Goal: Task Accomplishment & Management: Manage account settings

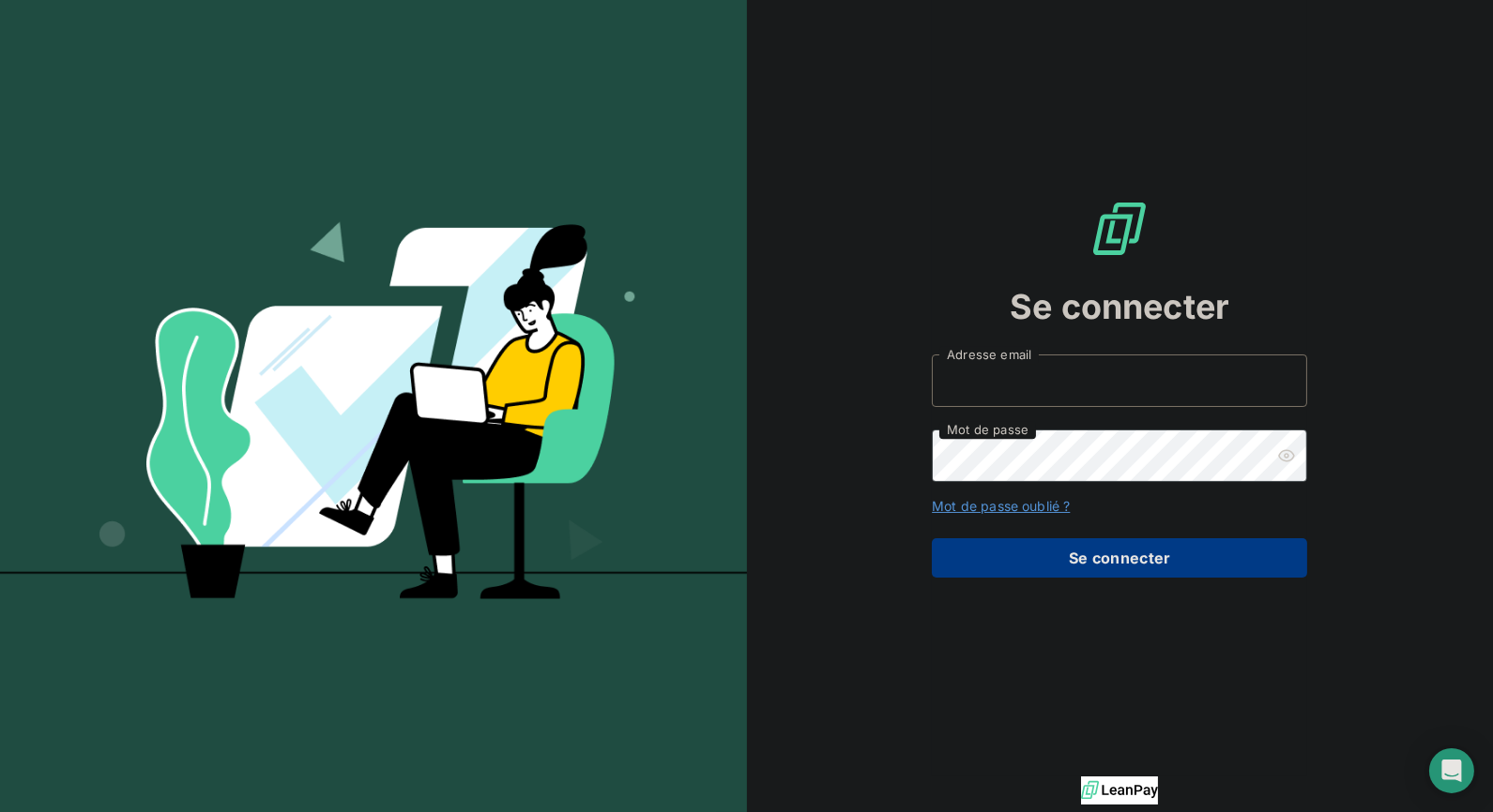
type input "[PERSON_NAME][EMAIL_ADDRESS][DOMAIN_NAME]"
click at [1092, 572] on button "Se connecter" at bounding box center [1119, 558] width 375 height 40
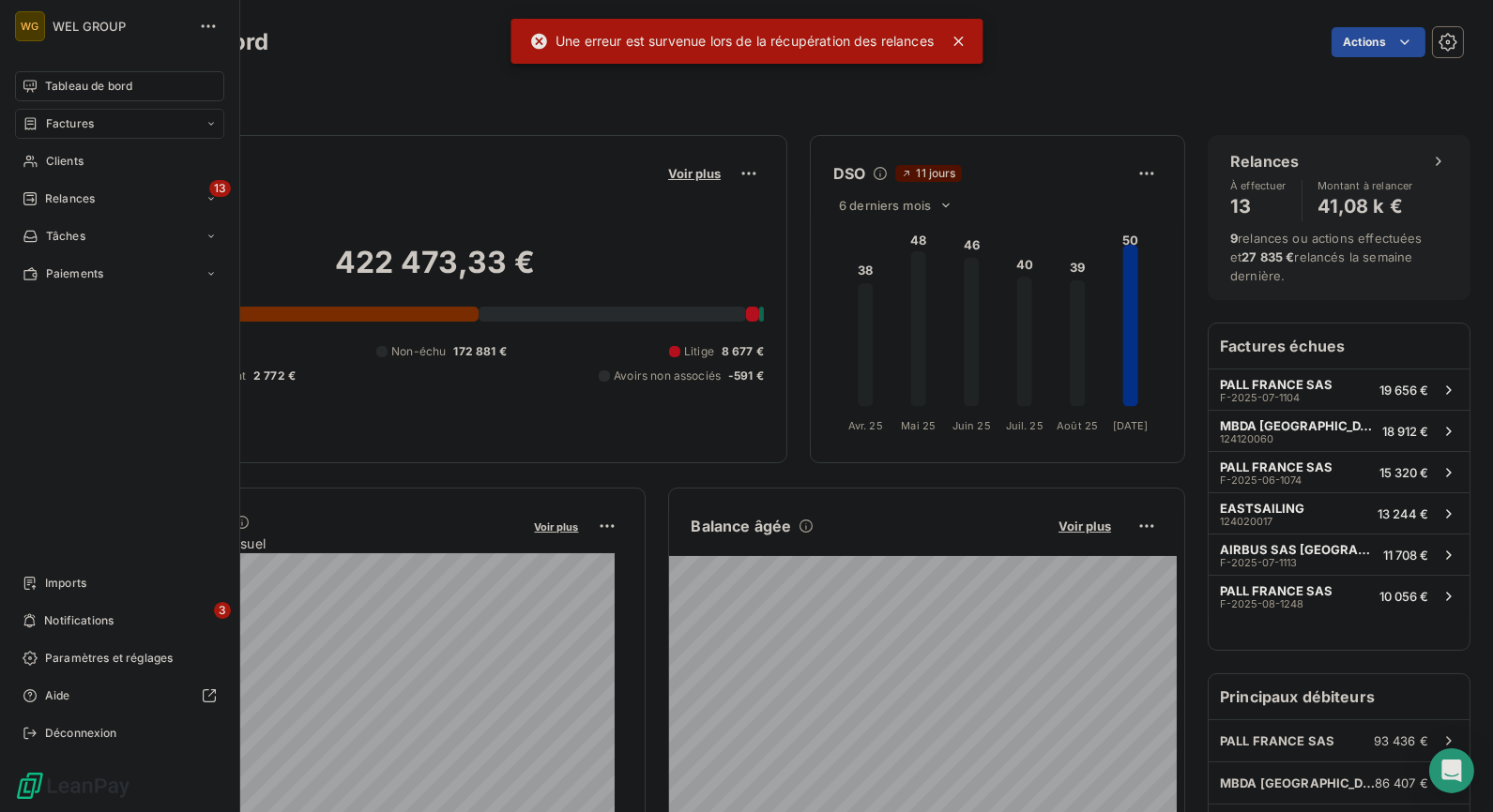
click at [88, 128] on span "Factures" at bounding box center [69, 123] width 48 height 17
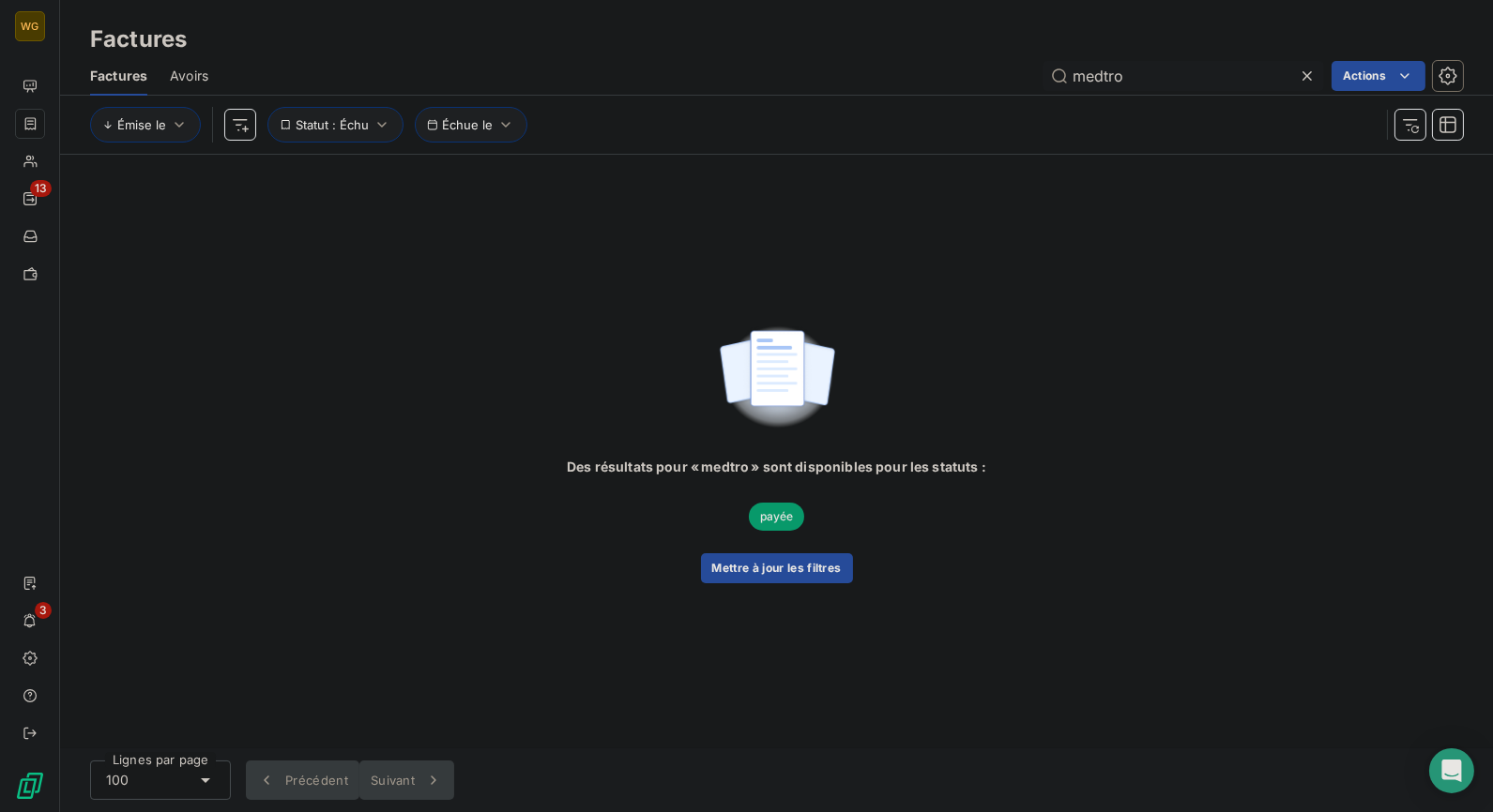
click at [1156, 86] on input "medtro" at bounding box center [1183, 75] width 282 height 30
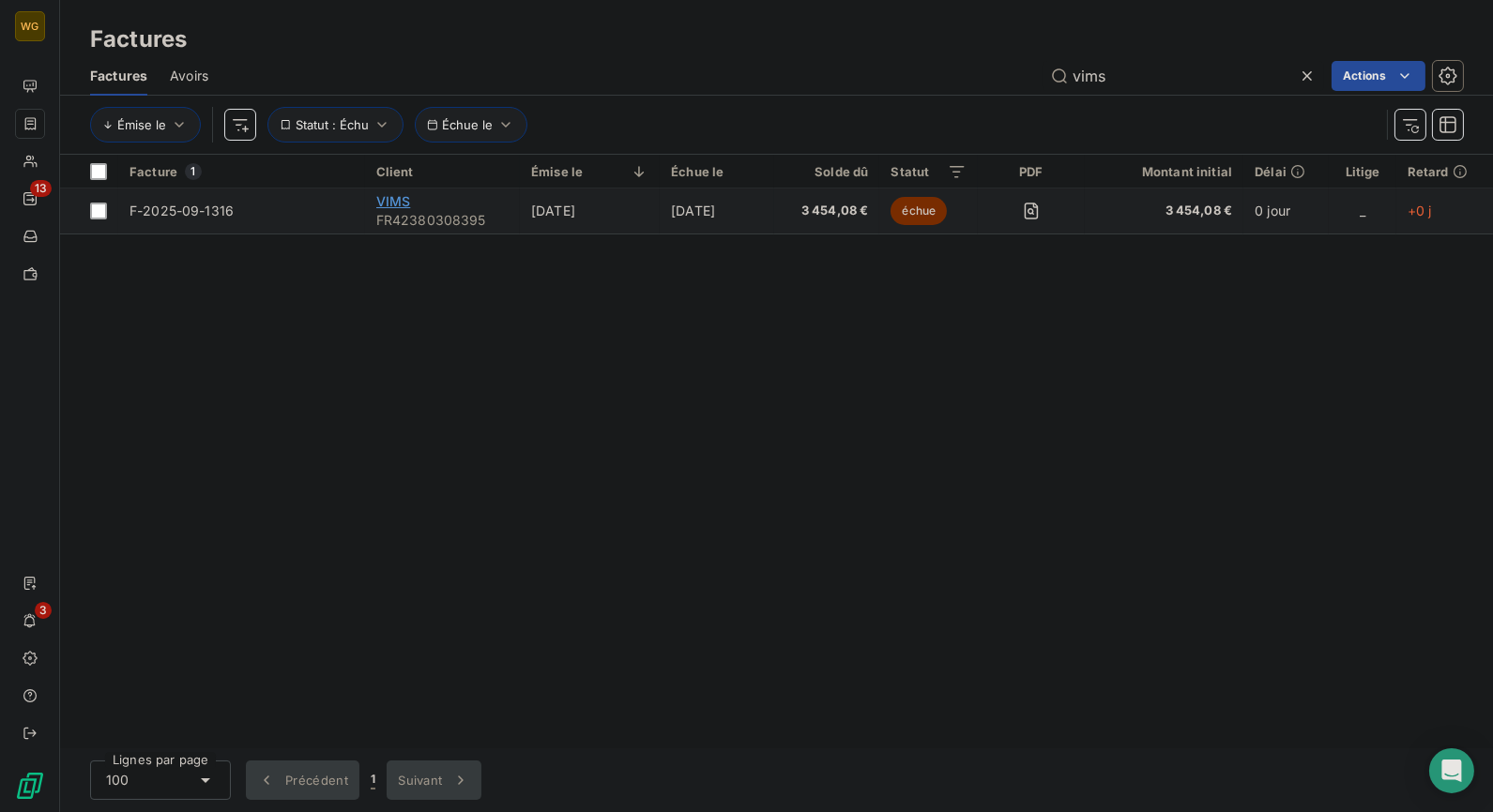
type input "vims"
click at [395, 201] on span "VIMS" at bounding box center [393, 201] width 35 height 16
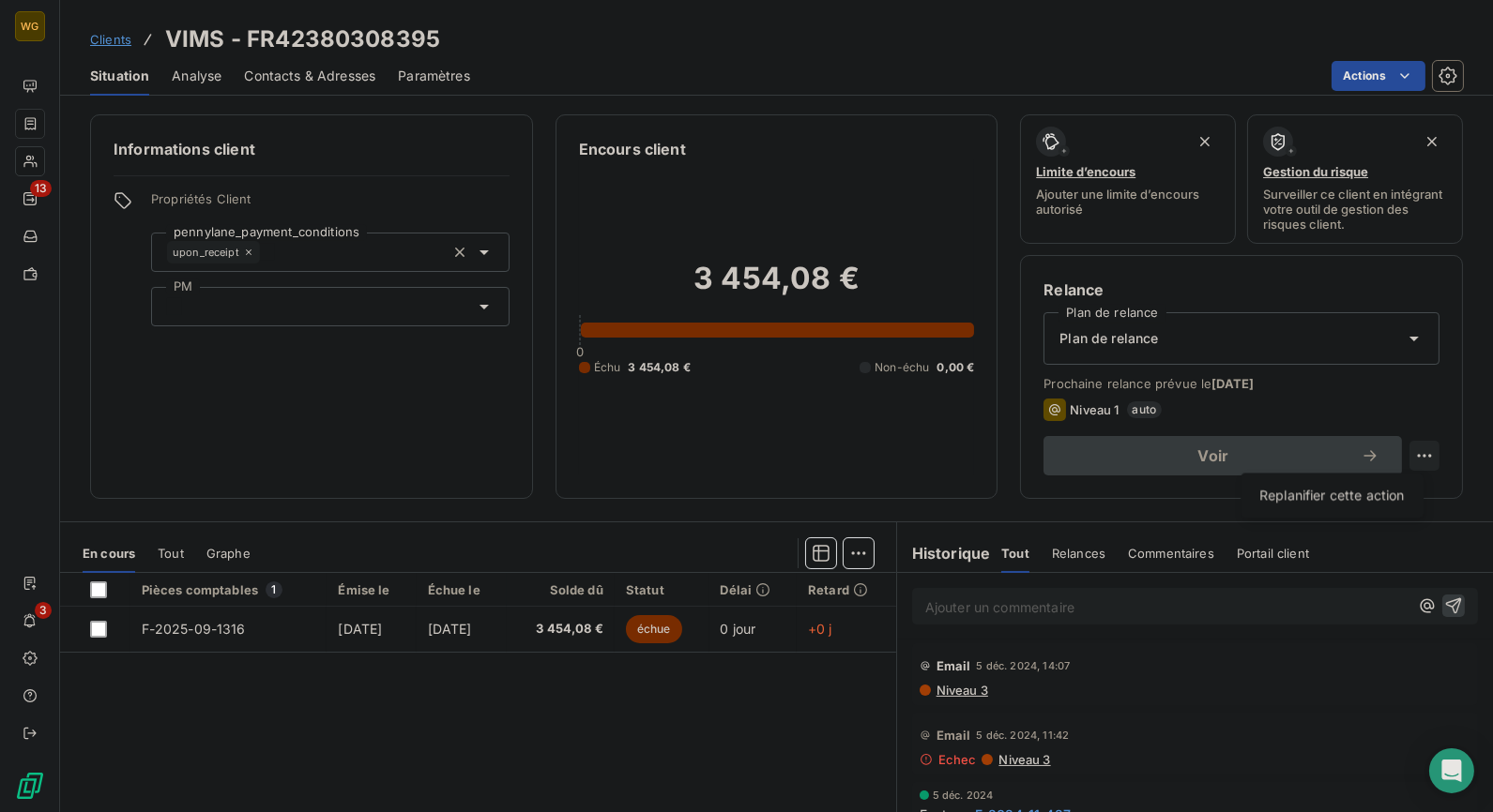
click at [1405, 454] on html "WG 13 3 Clients VIMS - FR42380308395 Situation Analyse Contacts & Adresses Para…" at bounding box center [746, 406] width 1493 height 812
click at [1348, 494] on div "Replanifier cette action" at bounding box center [1331, 495] width 168 height 30
select select "8"
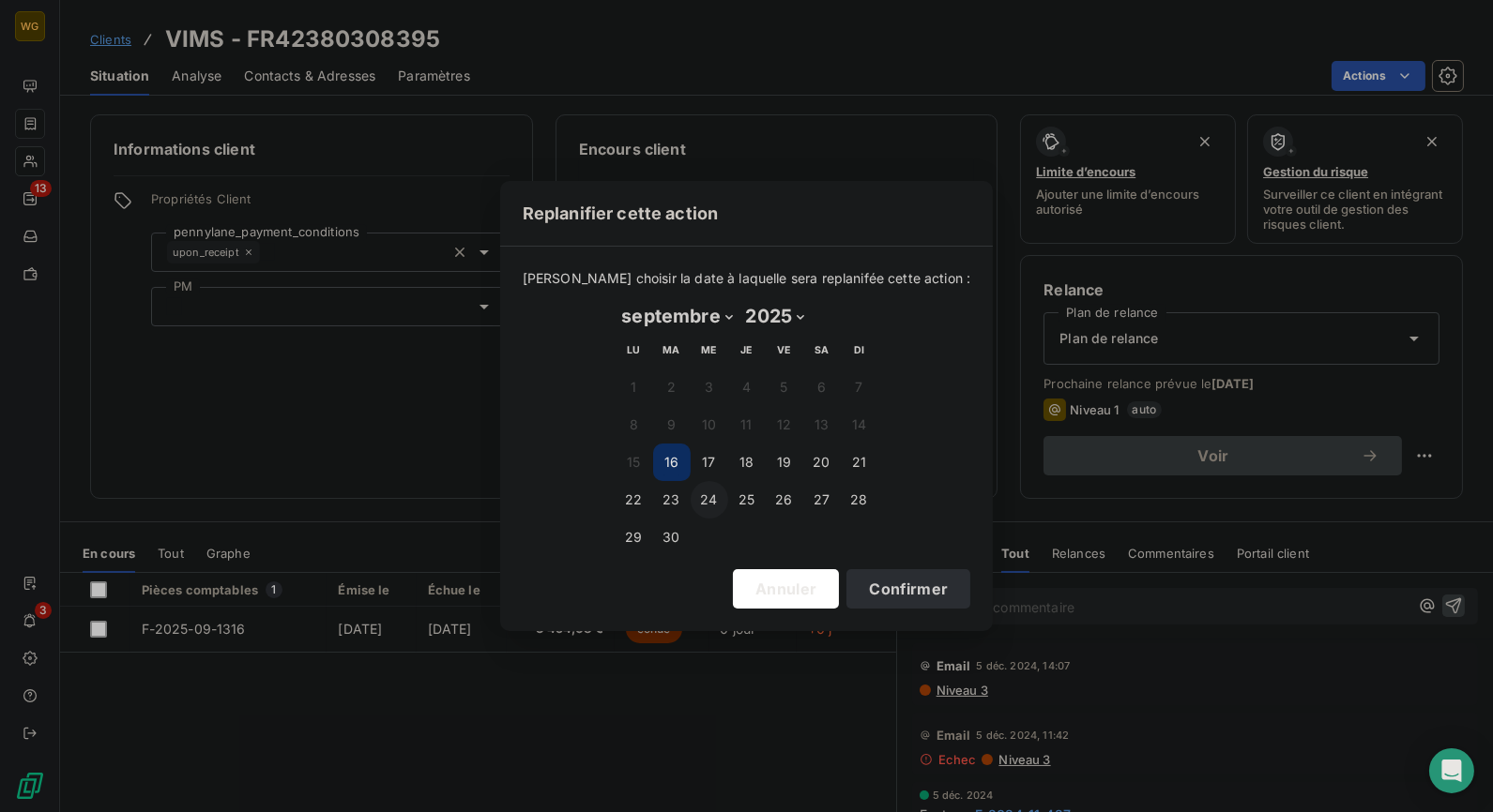
click at [698, 502] on button "24" at bounding box center [709, 500] width 38 height 38
click at [854, 592] on button "Confirmer" at bounding box center [908, 589] width 124 height 40
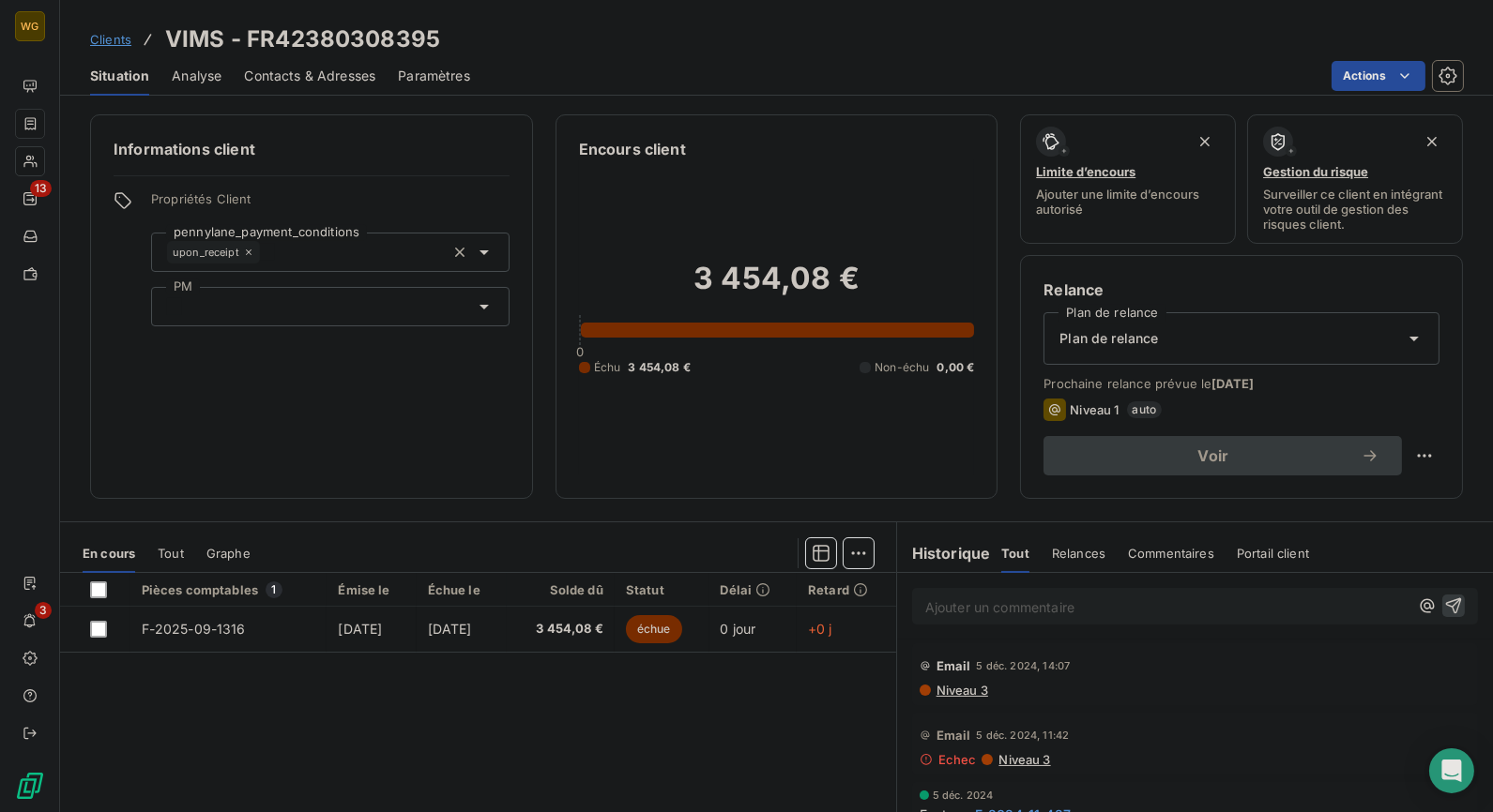
click at [122, 43] on span "Clients" at bounding box center [111, 39] width 42 height 15
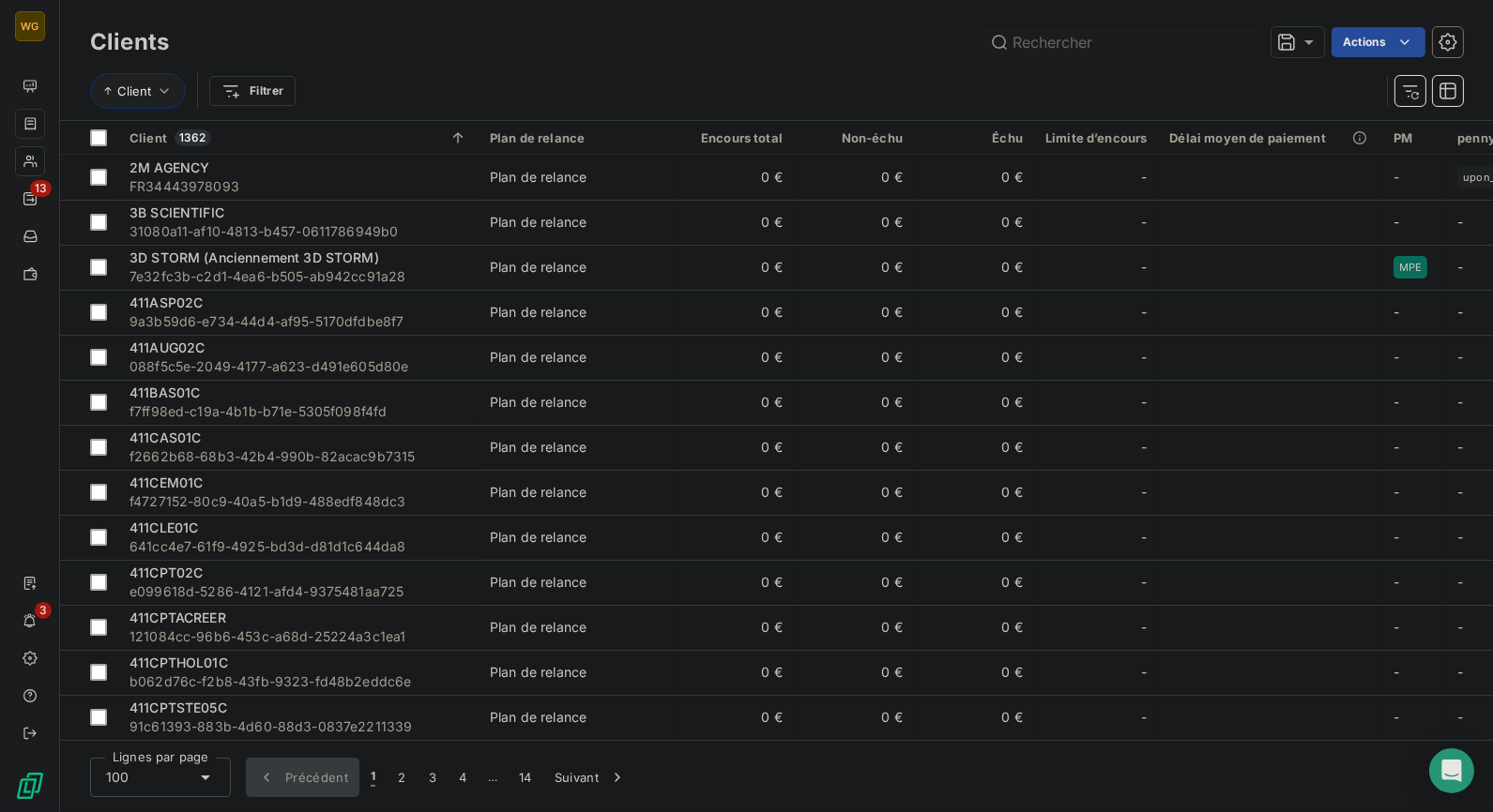
click at [1044, 44] on input "text" at bounding box center [1123, 42] width 282 height 30
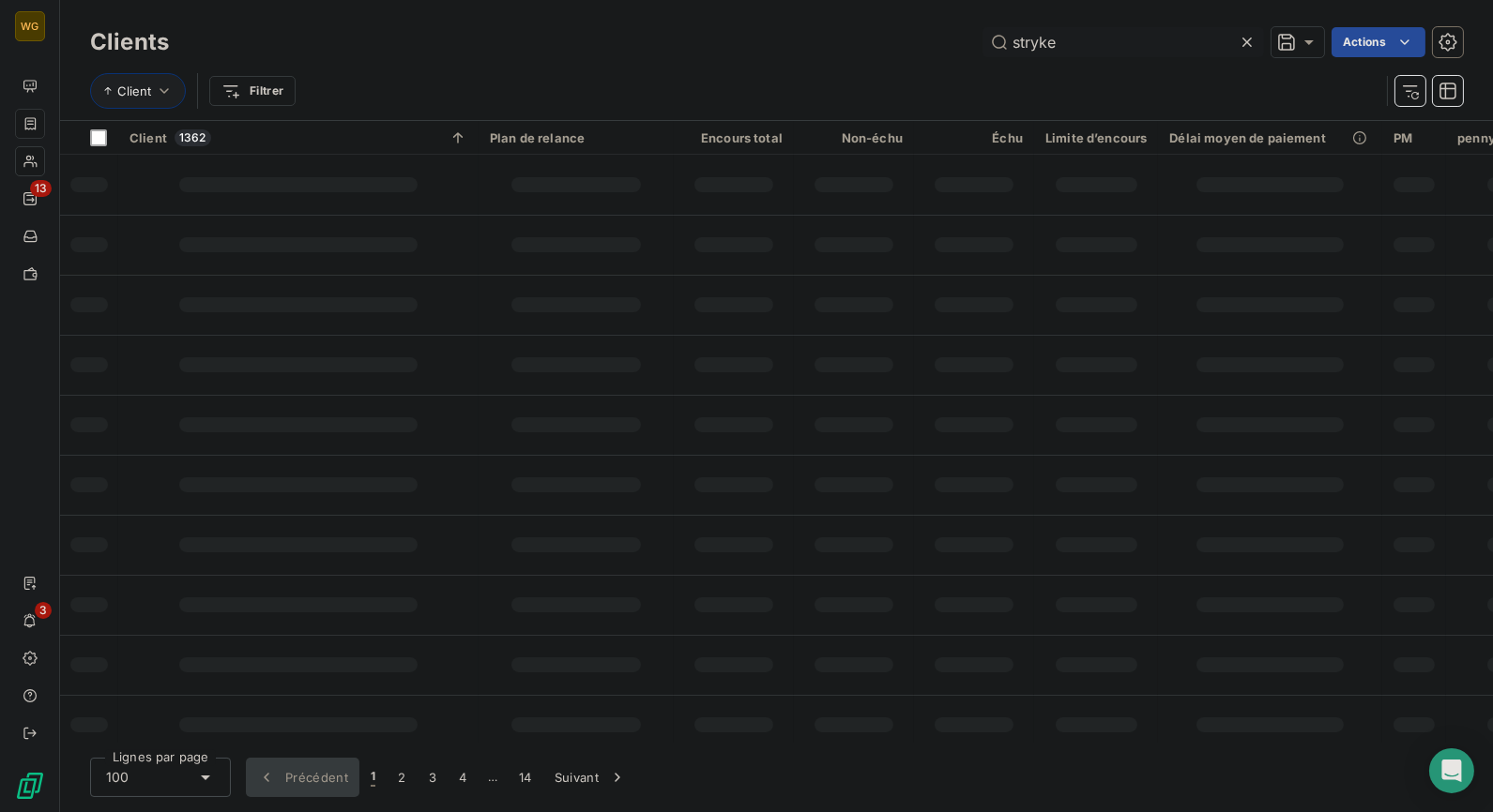
type input "stryker"
click at [1047, 37] on input "stryker" at bounding box center [1123, 42] width 282 height 30
